Goal: Information Seeking & Learning: Learn about a topic

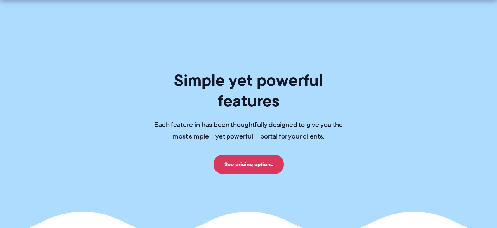
scroll to position [522, 0]
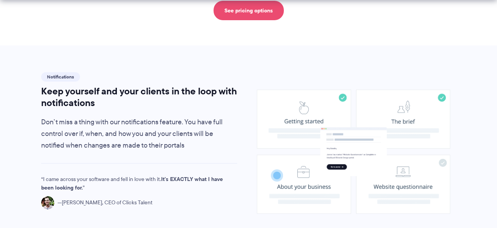
click at [253, 17] on link "See pricing options" at bounding box center [249, 10] width 70 height 19
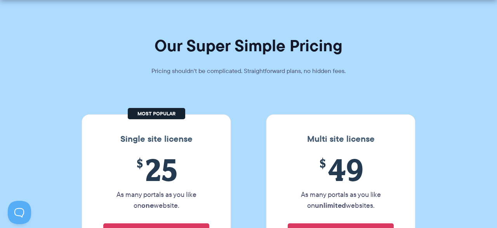
click at [424, 29] on section "Our Super Simple Pricing Pricing shouldn't be complicated. Straightforward plan…" at bounding box center [248, 124] width 497 height 298
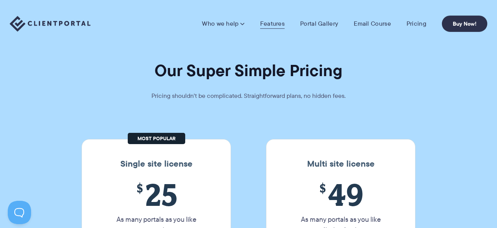
click at [276, 27] on link "Features" at bounding box center [272, 24] width 24 height 8
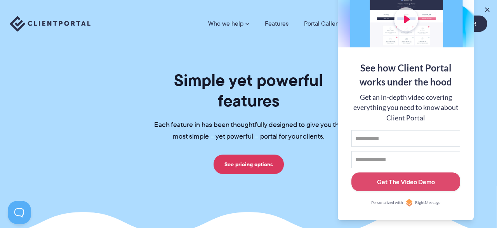
click at [293, 124] on p "Each feature in has been thoughtfully designed to give you the most simple – ye…" at bounding box center [249, 130] width 214 height 23
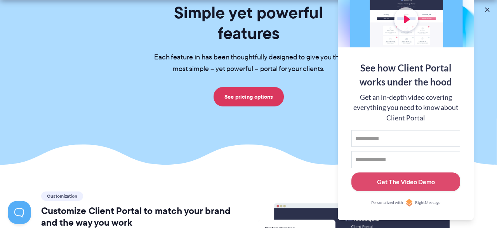
scroll to position [68, 0]
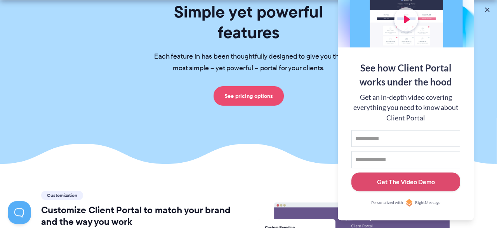
click at [255, 96] on link "See pricing options" at bounding box center [249, 95] width 70 height 19
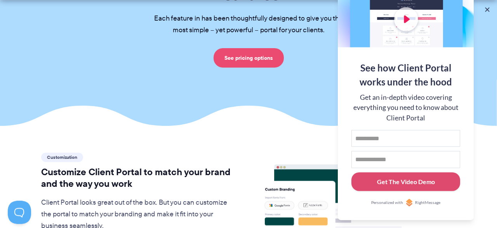
scroll to position [107, 0]
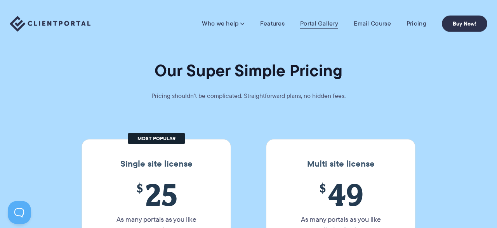
click at [329, 21] on link "Portal Gallery" at bounding box center [319, 24] width 38 height 8
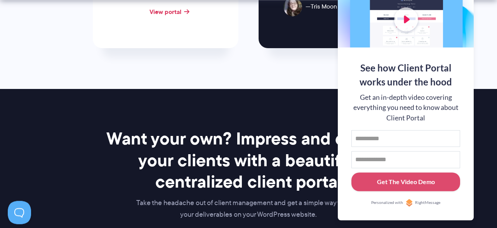
scroll to position [975, 0]
